Goal: Feedback & Contribution: Contribute content

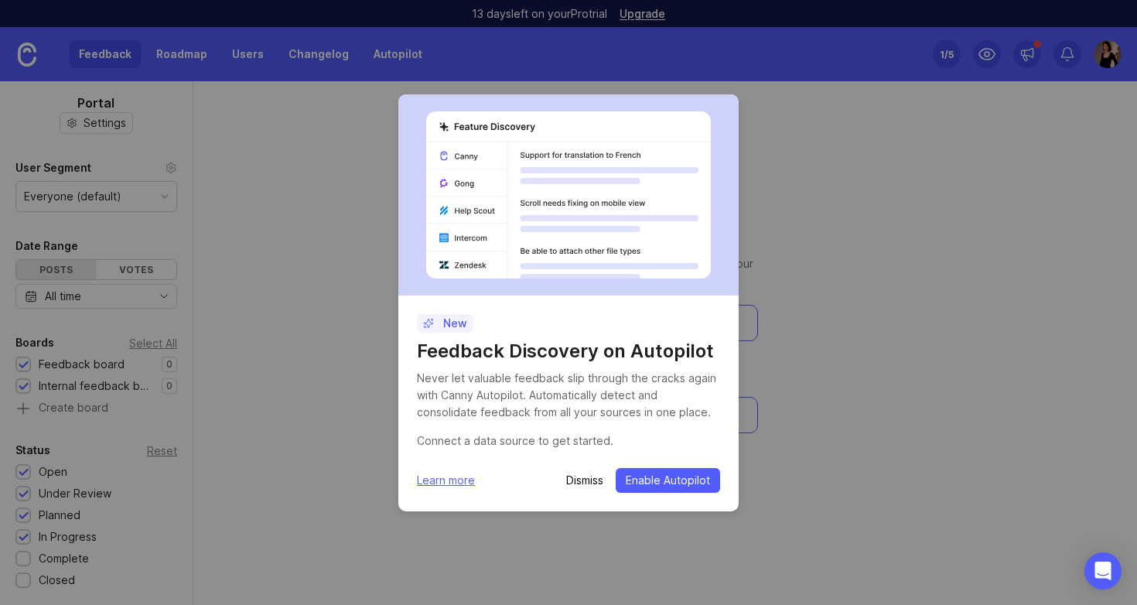
click at [578, 477] on p "Dismiss" at bounding box center [584, 480] width 37 height 15
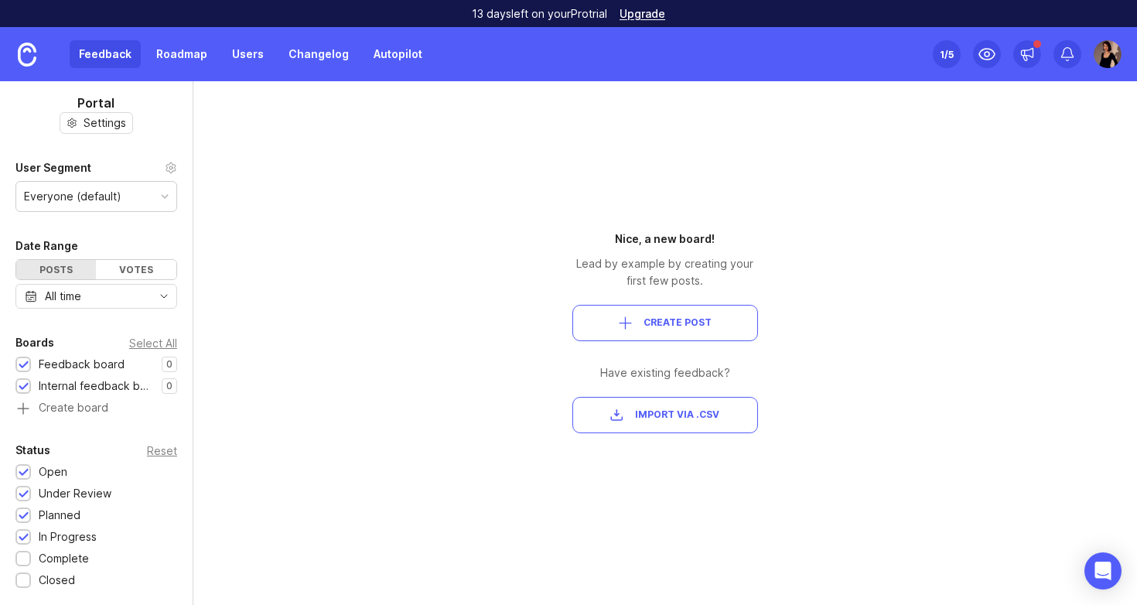
click at [586, 477] on div "Nice, a new board! Lead by example by creating your first few posts. Create Pos…" at bounding box center [665, 343] width 279 height 524
click at [135, 197] on div "Everyone (default)" at bounding box center [96, 196] width 160 height 29
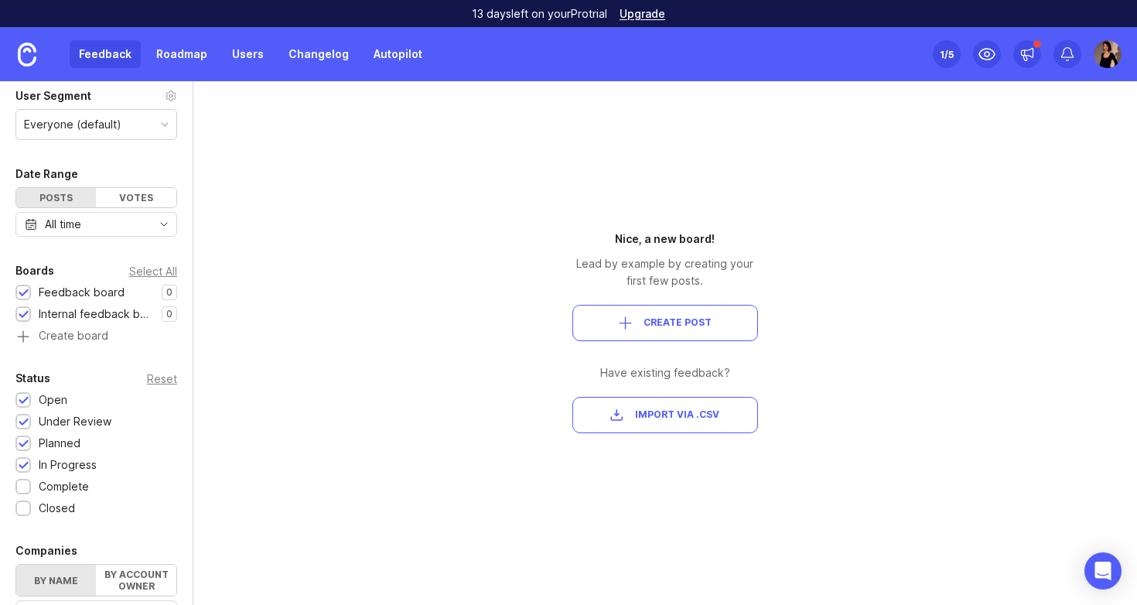
scroll to position [76, 0]
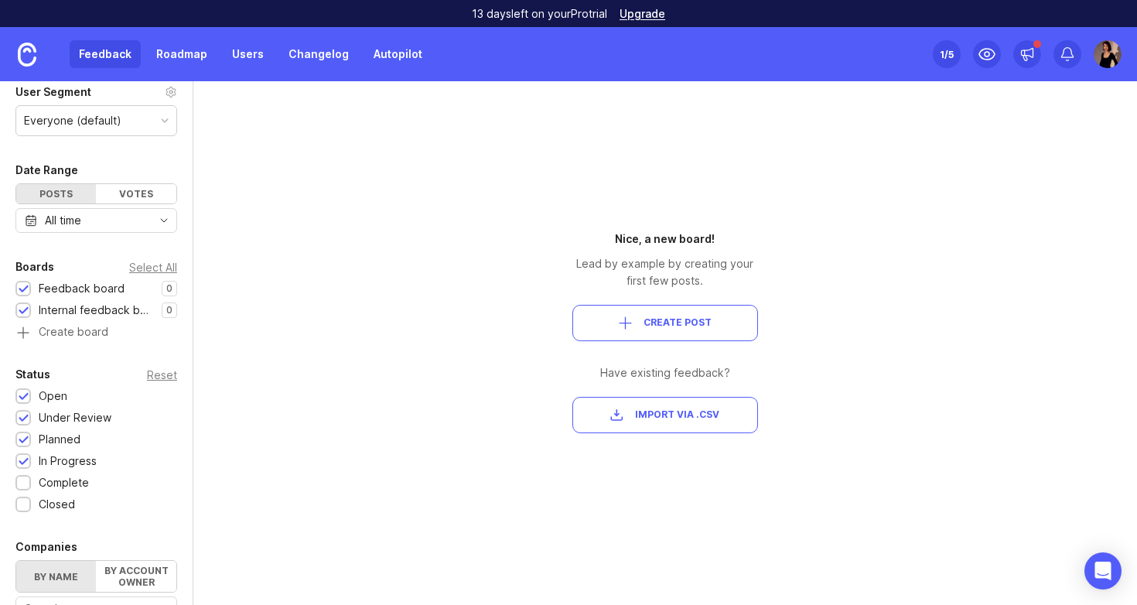
click at [87, 289] on div "Feedback board" at bounding box center [82, 288] width 86 height 17
click at [109, 292] on div "Feedback board" at bounding box center [82, 288] width 86 height 17
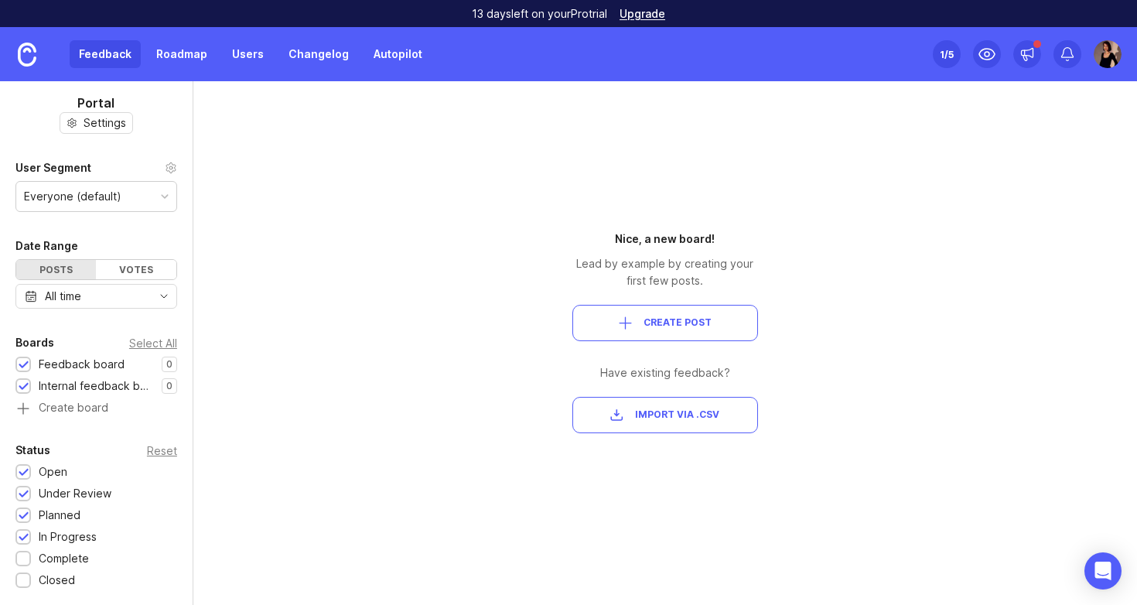
click at [120, 55] on div "Feedback Roadmap Users Changelog Autopilot" at bounding box center [251, 54] width 362 height 28
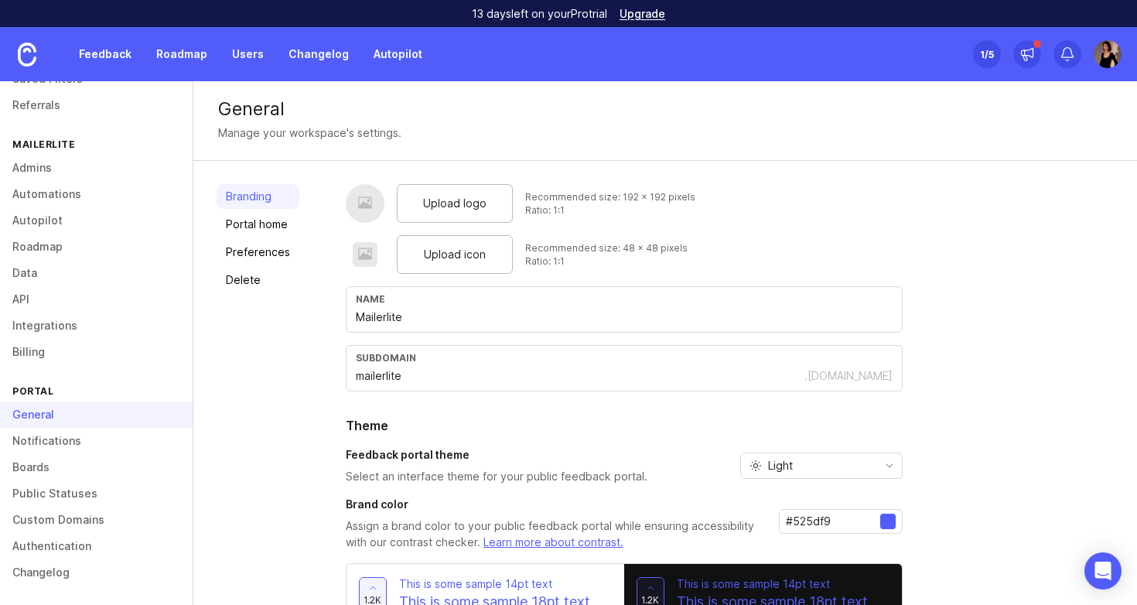
scroll to position [108, 0]
click at [72, 466] on link "Boards" at bounding box center [96, 467] width 193 height 26
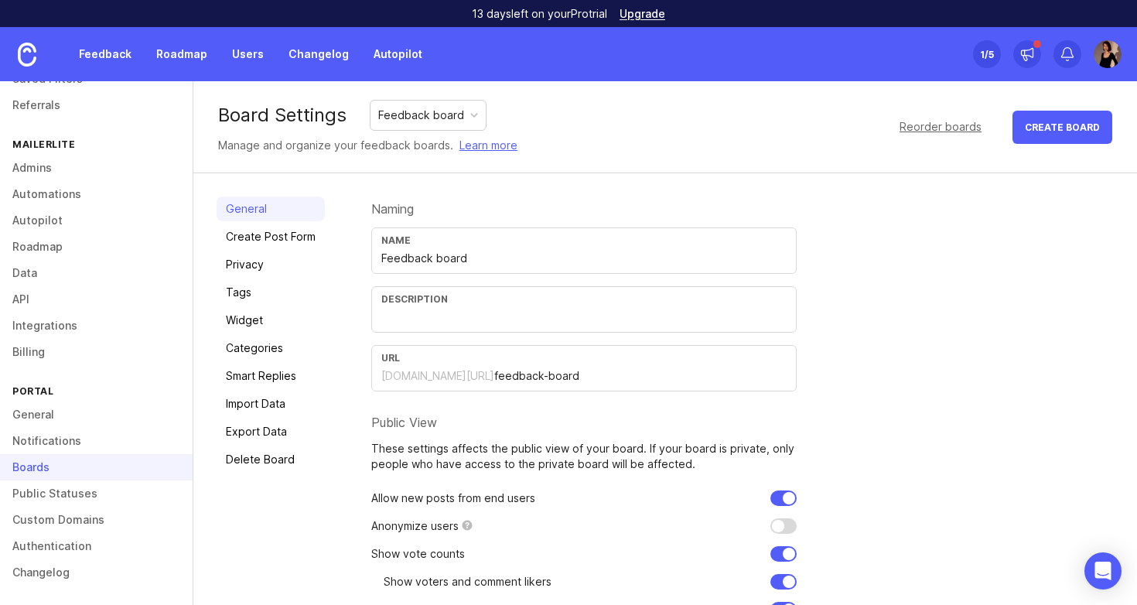
click at [70, 502] on link "Public Statuses" at bounding box center [96, 493] width 193 height 26
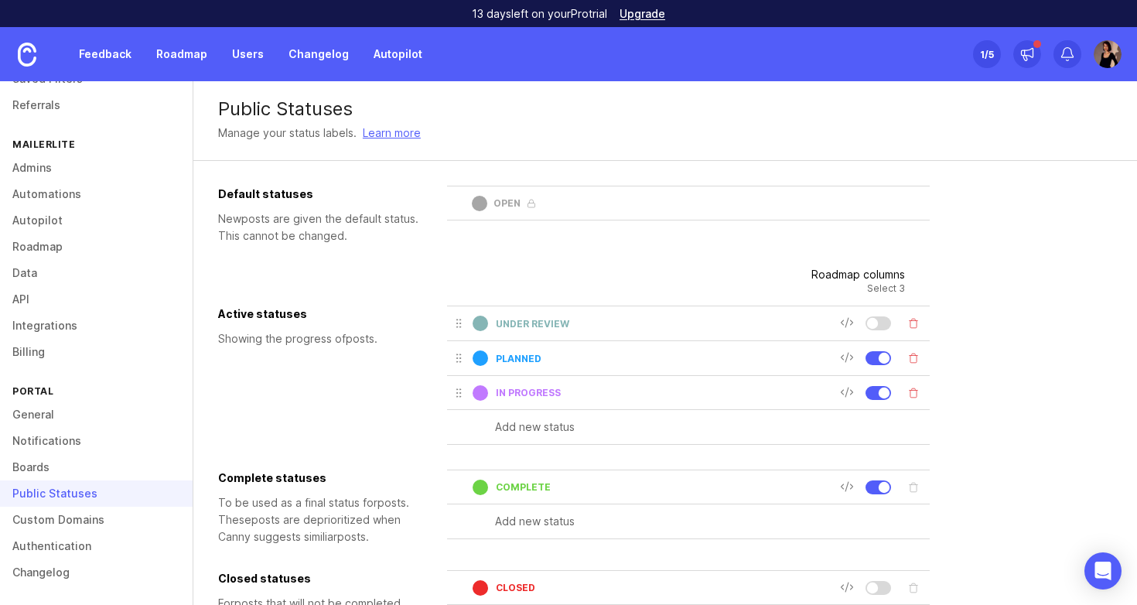
click at [39, 58] on link at bounding box center [27, 54] width 54 height 54
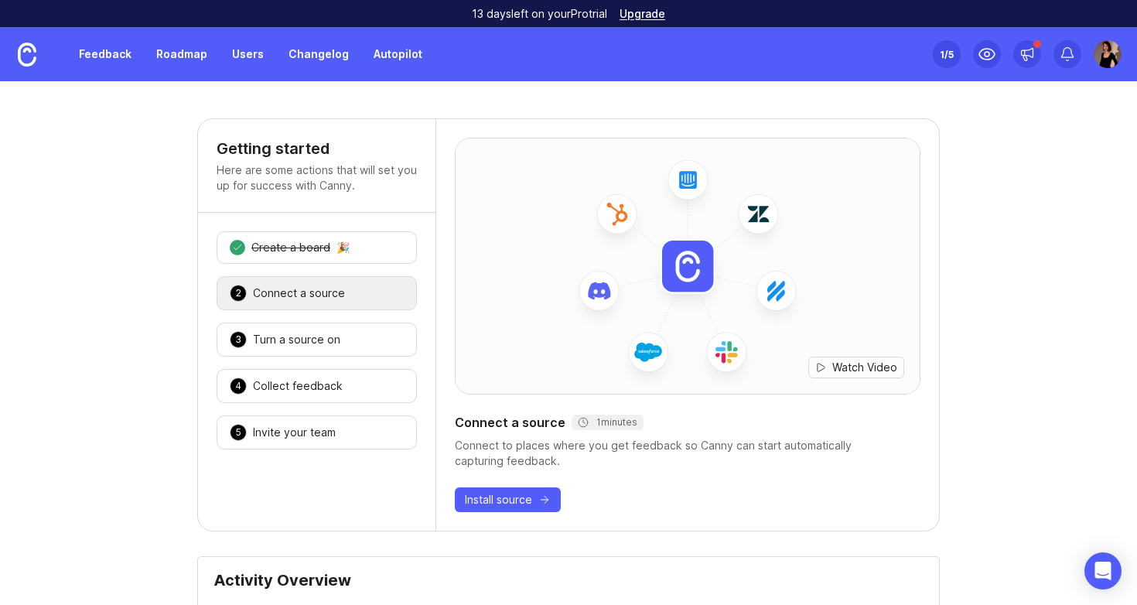
click at [97, 58] on link "Feedback" at bounding box center [105, 54] width 71 height 28
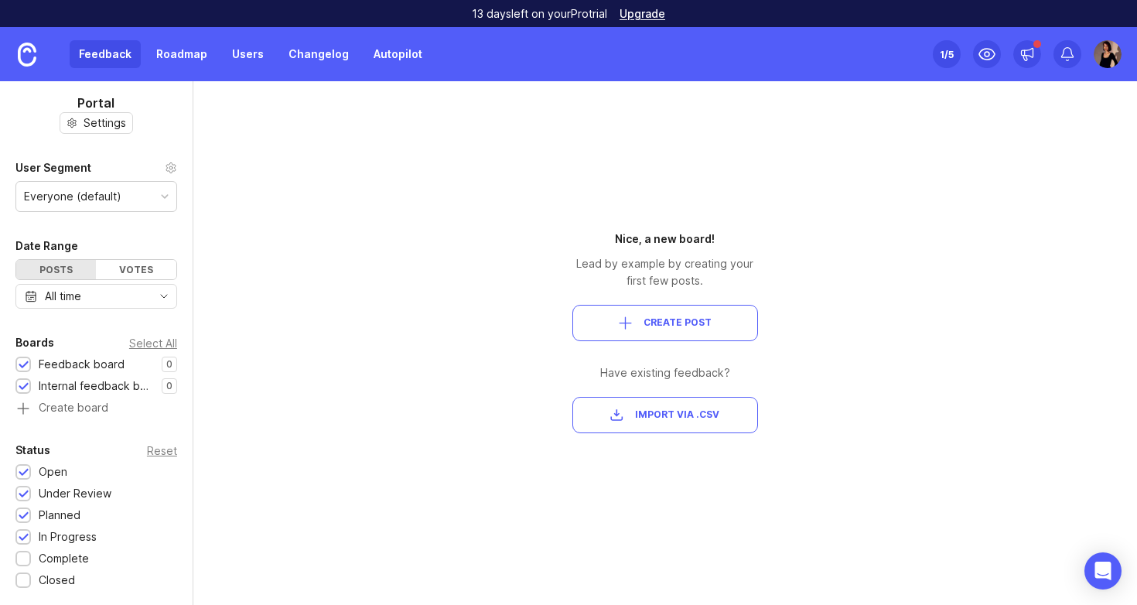
click at [40, 55] on link at bounding box center [27, 54] width 54 height 54
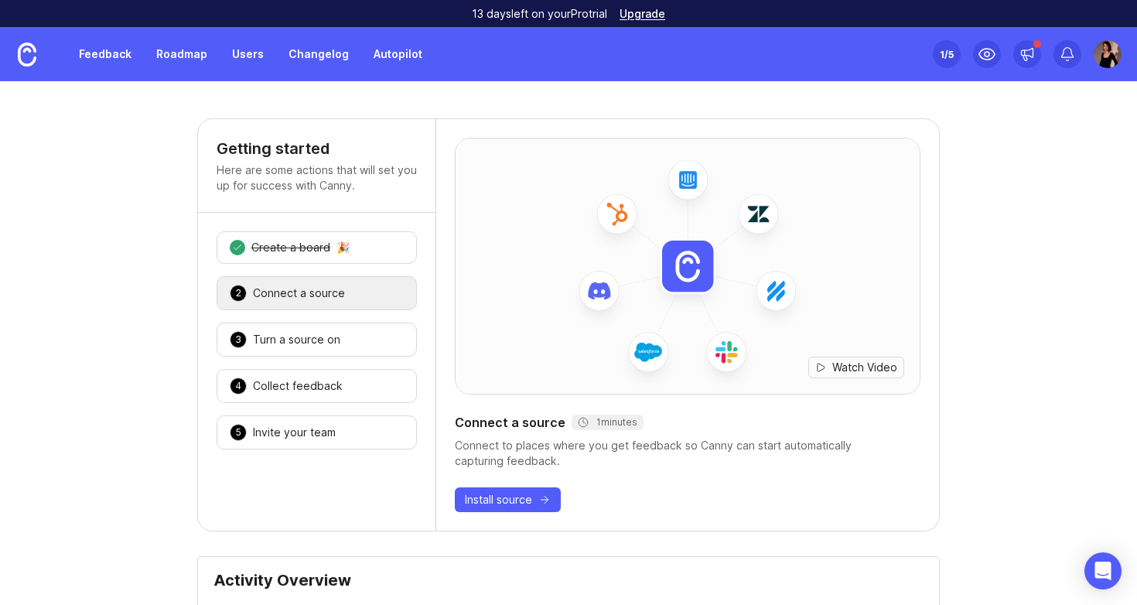
click at [302, 289] on div "Connect a source" at bounding box center [299, 293] width 92 height 15
click at [105, 50] on link "Feedback" at bounding box center [105, 54] width 71 height 28
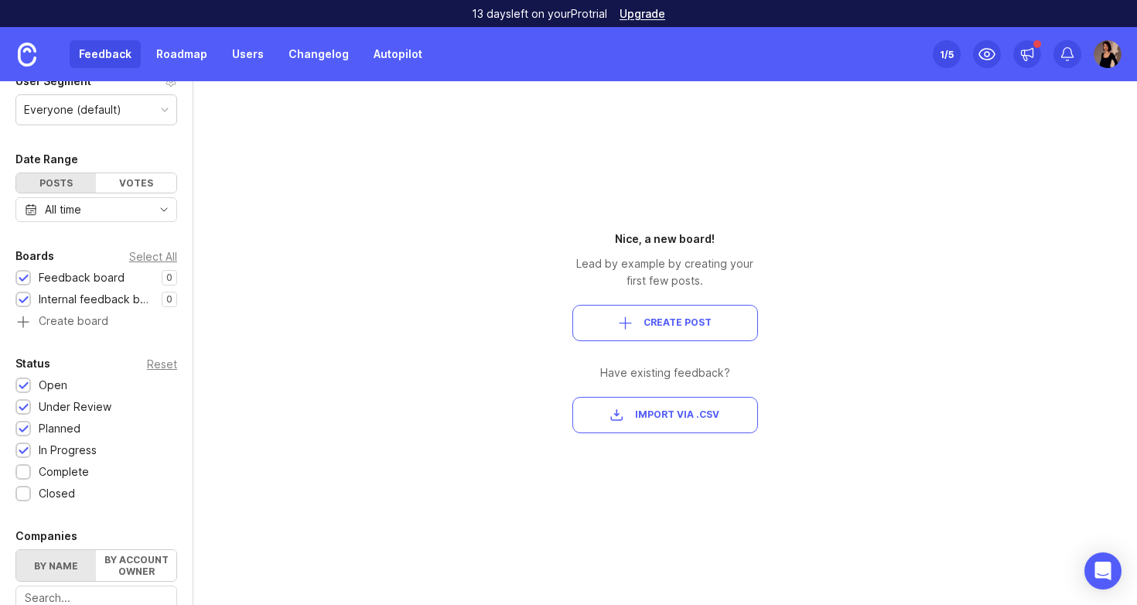
scroll to position [98, 0]
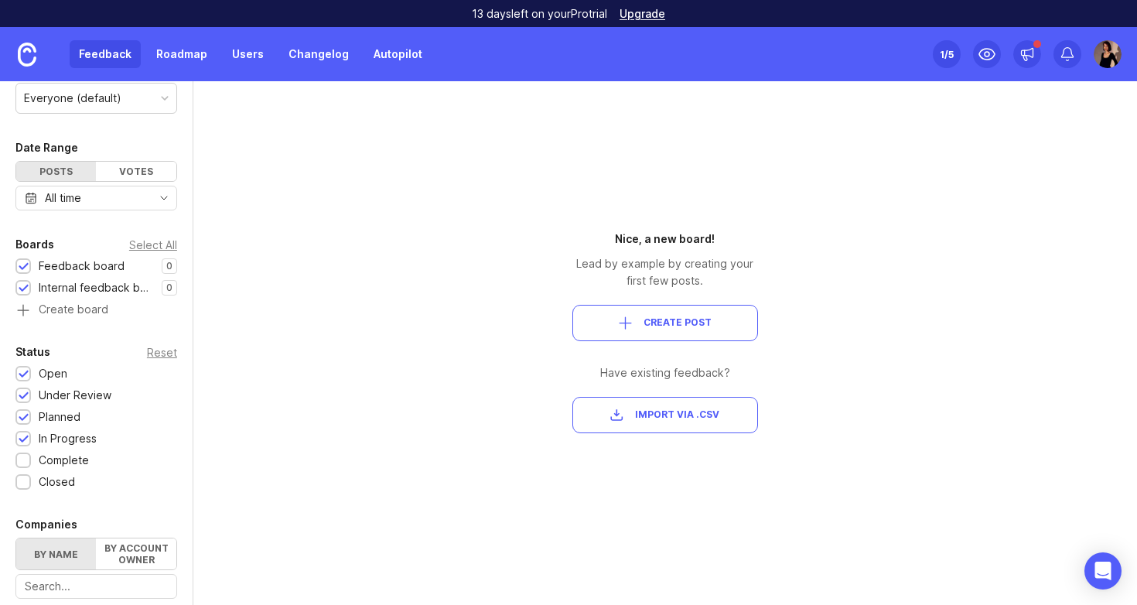
click at [682, 328] on span "Create Post" at bounding box center [678, 322] width 68 height 13
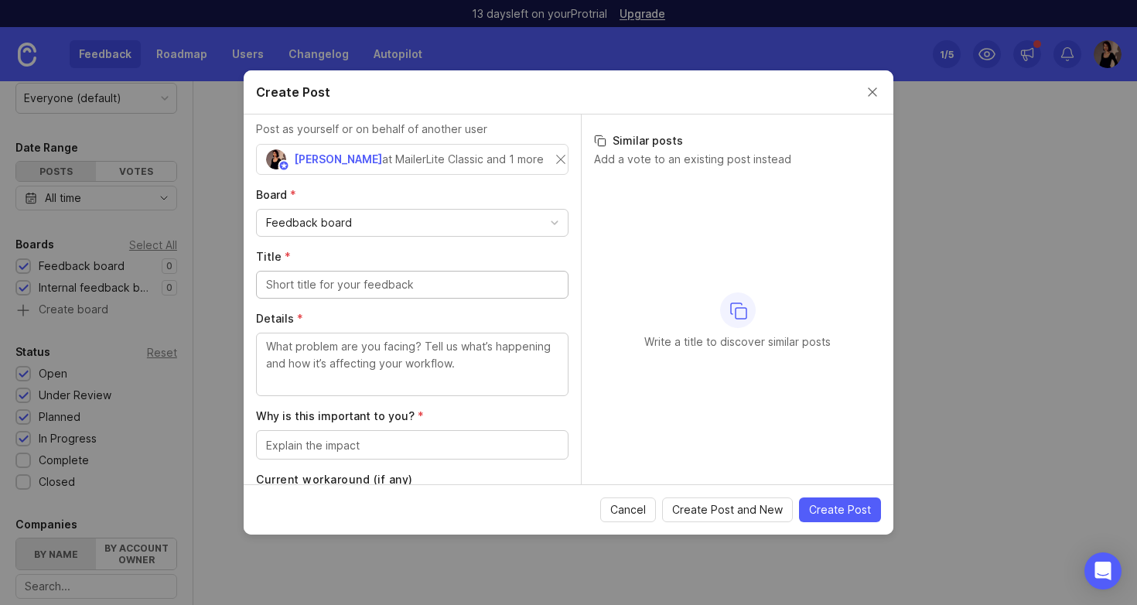
scroll to position [38, 0]
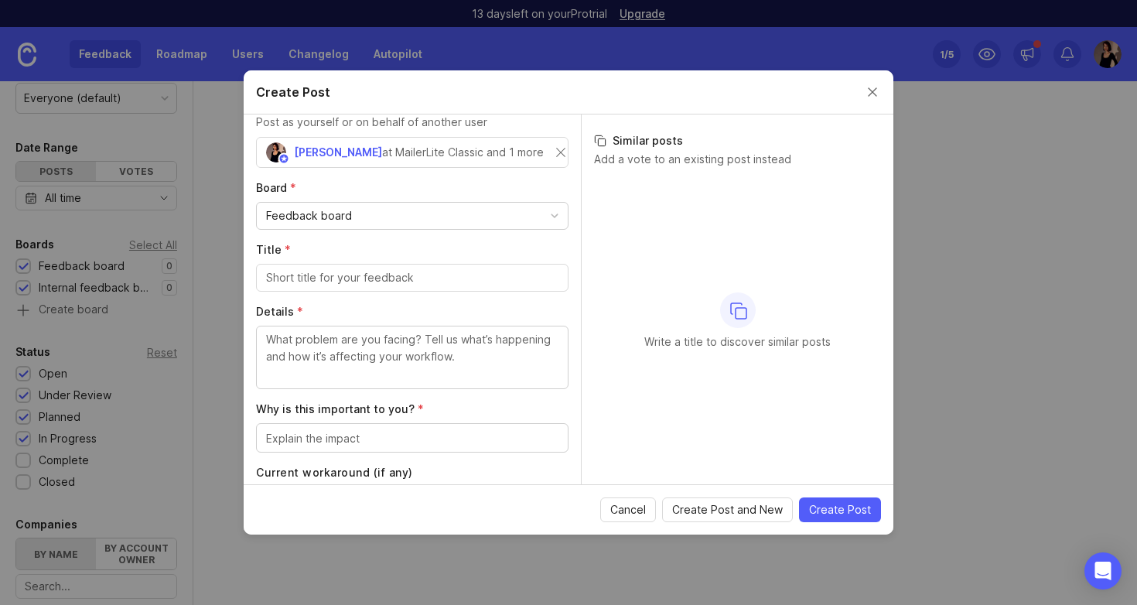
click at [435, 213] on div "Feedback board" at bounding box center [412, 216] width 311 height 26
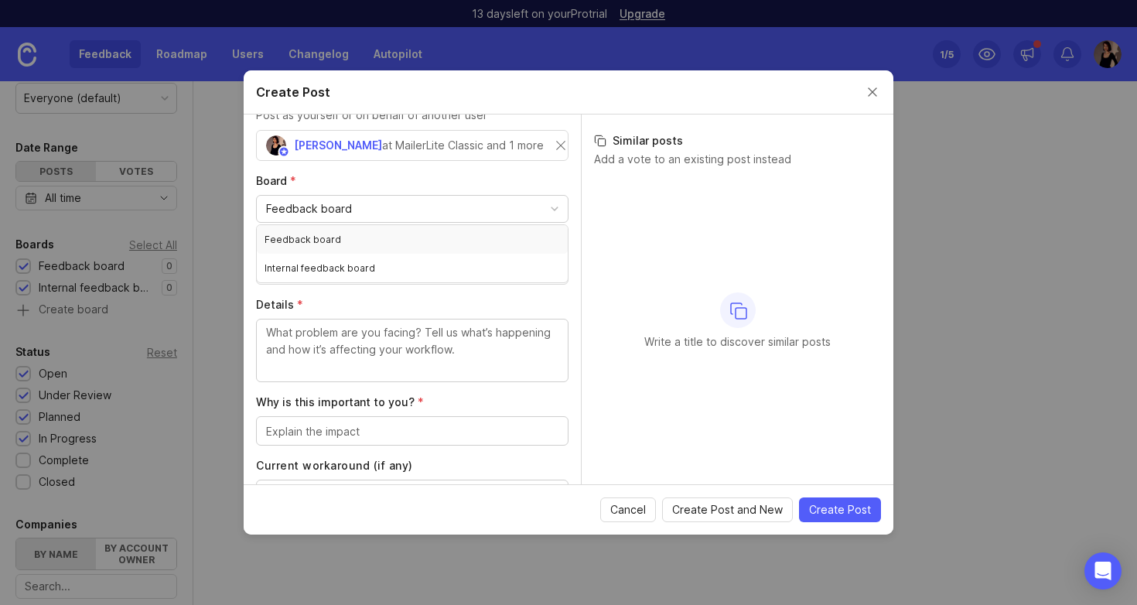
click at [429, 193] on div "Board * Feedback board" at bounding box center [412, 198] width 313 height 50
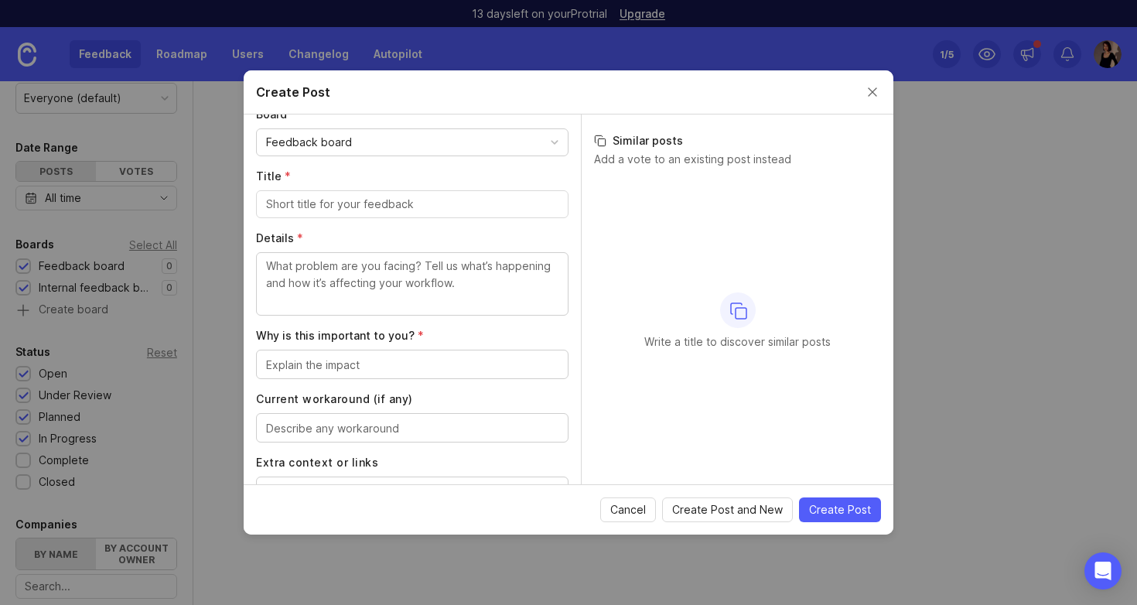
scroll to position [122, 0]
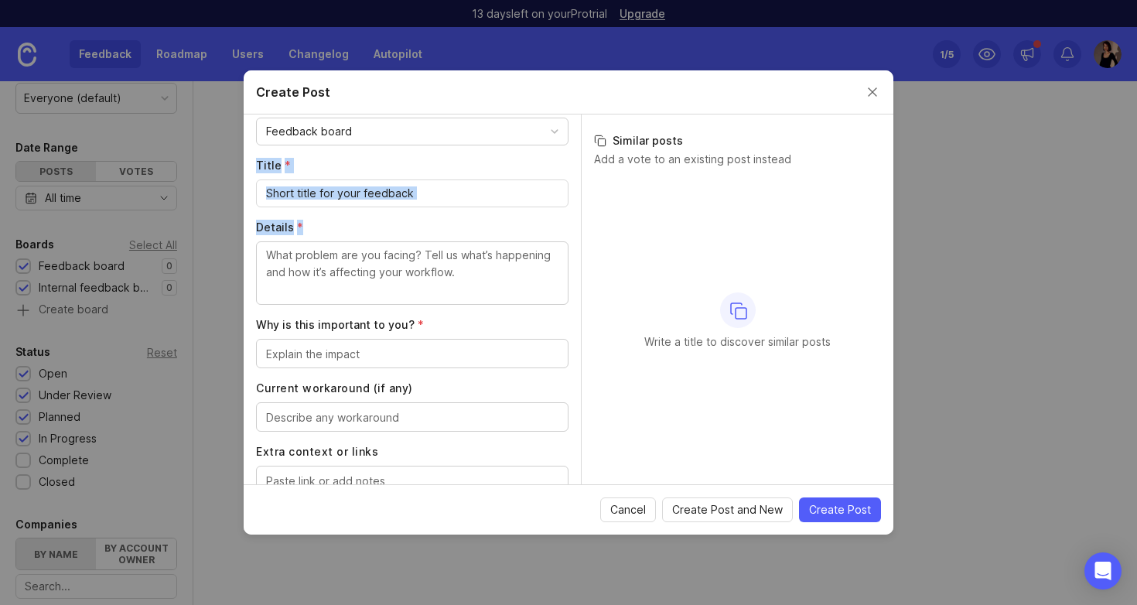
drag, startPoint x: 255, startPoint y: 159, endPoint x: 300, endPoint y: 221, distance: 76.5
click at [300, 222] on div "Author * Post as yourself or on behalf of another user [PERSON_NAME] at MailerL…" at bounding box center [412, 300] width 337 height 370
click at [300, 221] on span "*" at bounding box center [300, 227] width 6 height 13
click at [300, 247] on textarea "Details *" at bounding box center [412, 272] width 292 height 51
drag, startPoint x: 268, startPoint y: 193, endPoint x: 422, endPoint y: 196, distance: 154.8
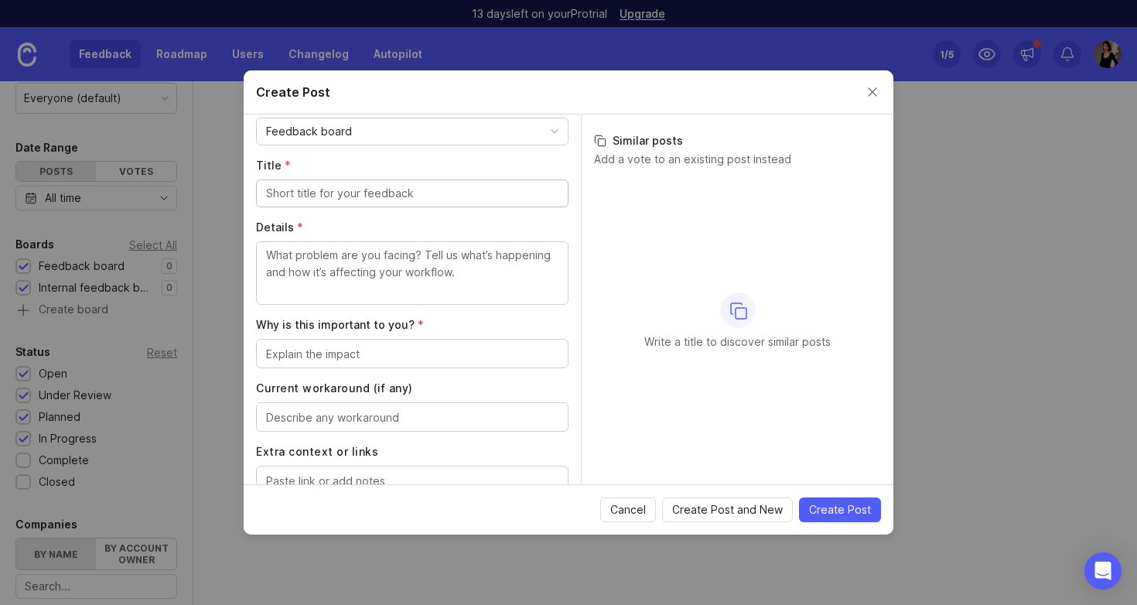
click at [422, 196] on input "Title *" at bounding box center [412, 193] width 292 height 17
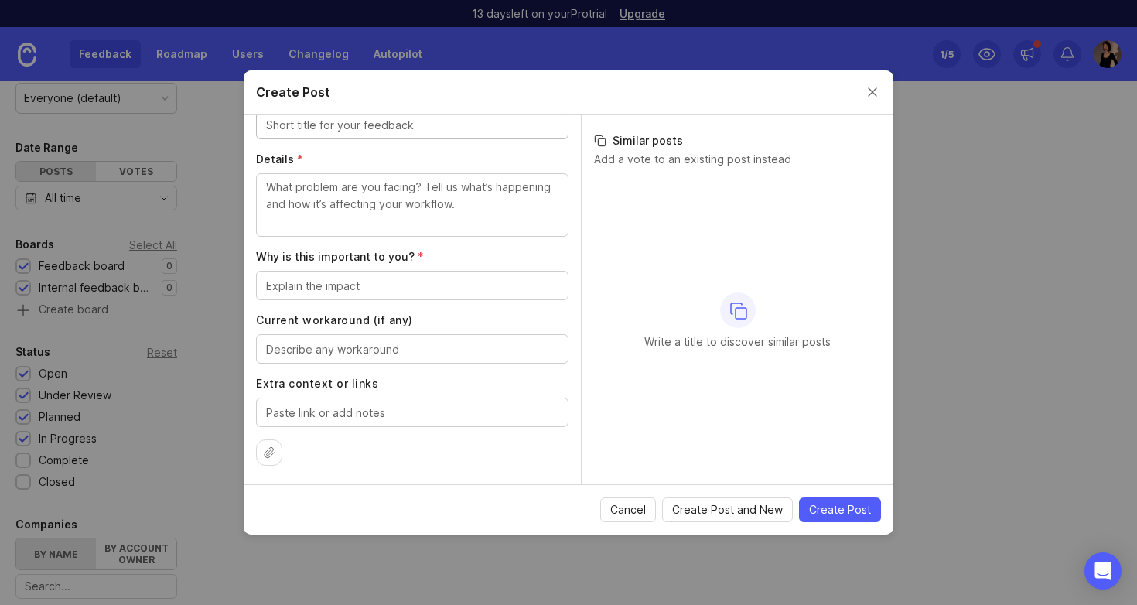
scroll to position [190, 0]
click at [391, 282] on textarea "Why is this important to you? *" at bounding box center [412, 286] width 292 height 17
click at [460, 332] on div "Current workaround (if any)" at bounding box center [412, 338] width 313 height 51
click at [873, 89] on button "Close create post modal" at bounding box center [872, 92] width 17 height 17
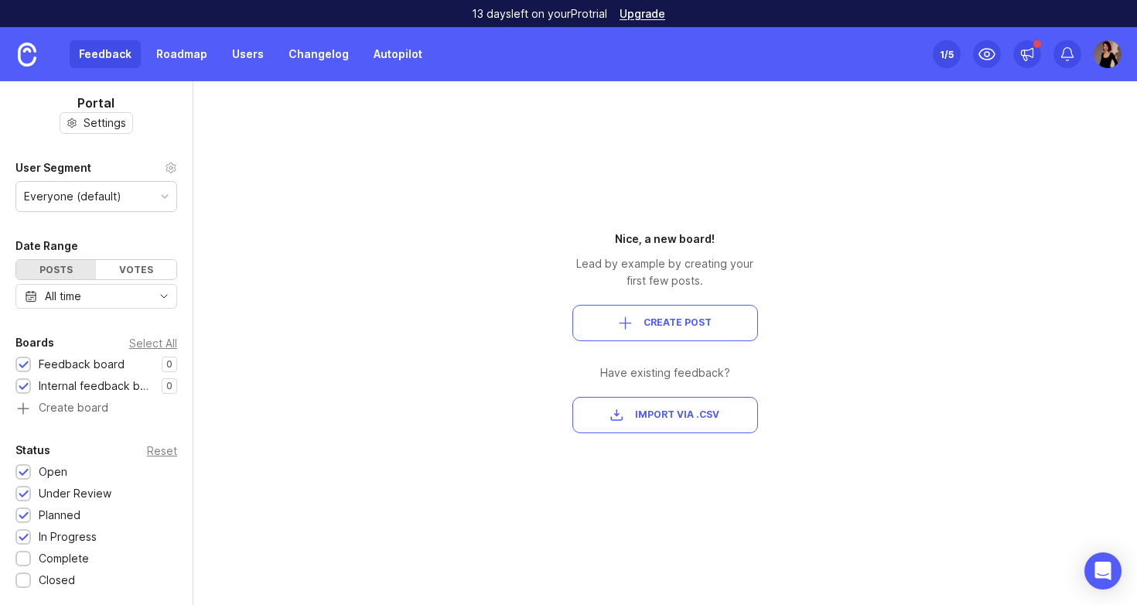
scroll to position [0, 0]
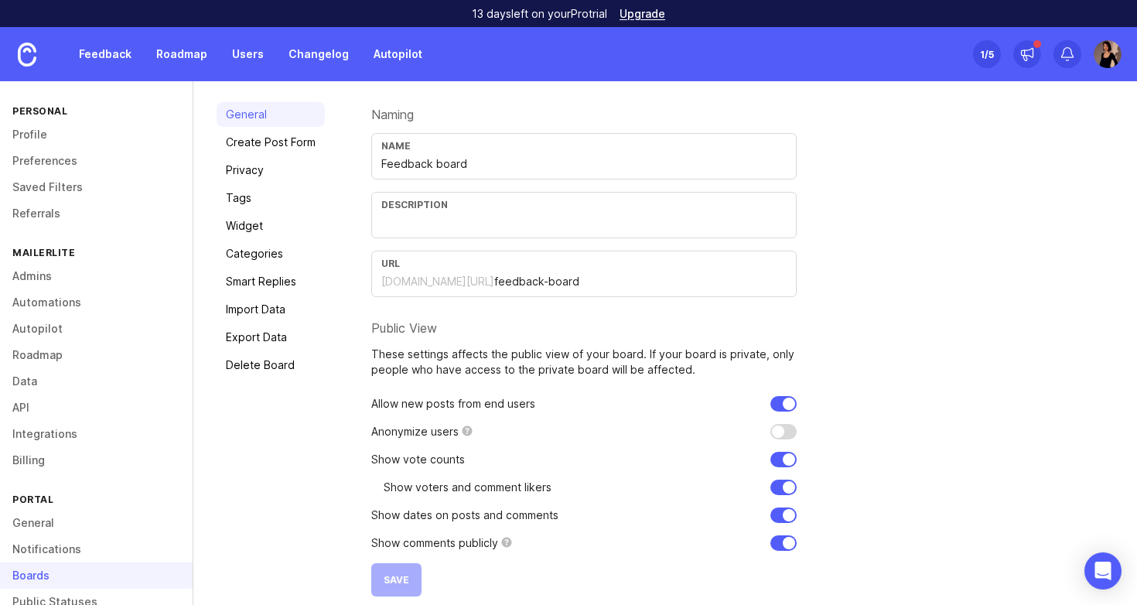
scroll to position [103, 0]
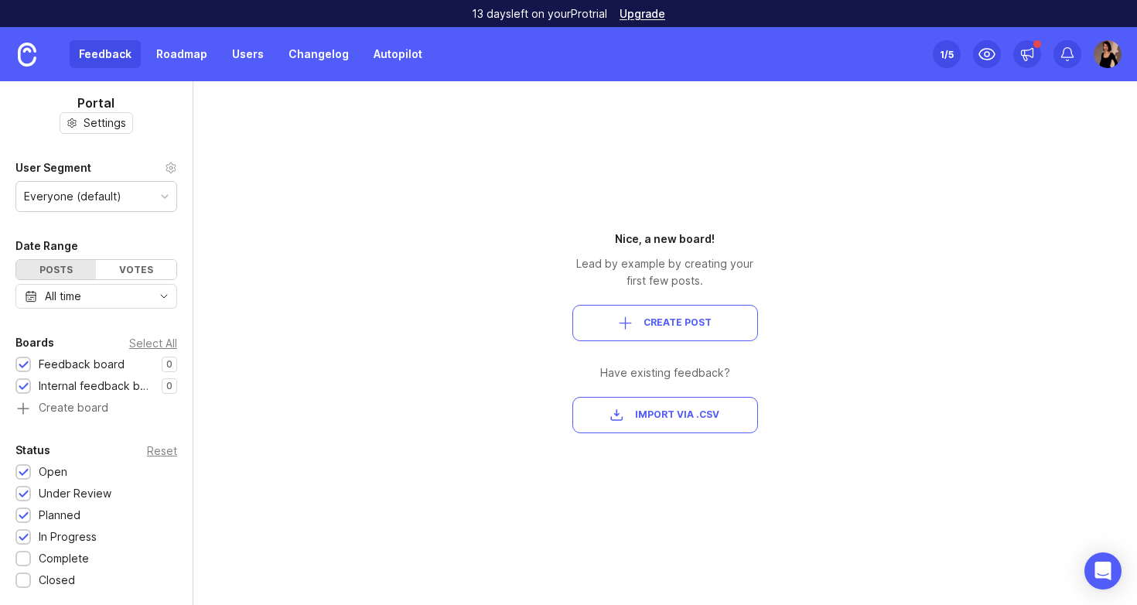
click at [1112, 53] on img at bounding box center [1108, 54] width 28 height 28
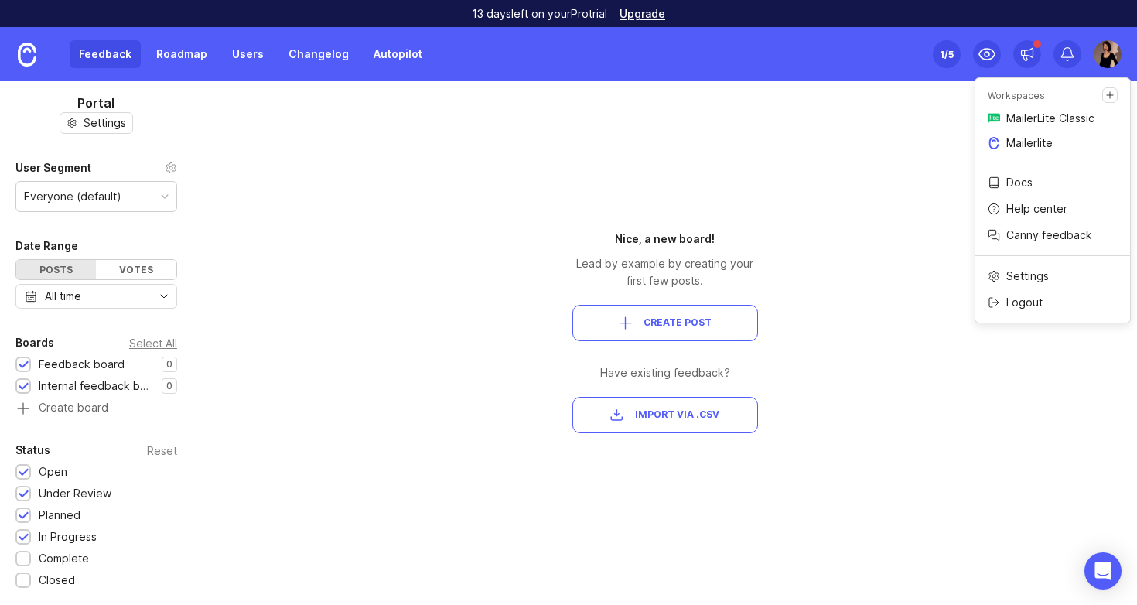
click at [1076, 123] on p "MailerLite Classic" at bounding box center [1051, 118] width 88 height 15
